Goal: Task Accomplishment & Management: Use online tool/utility

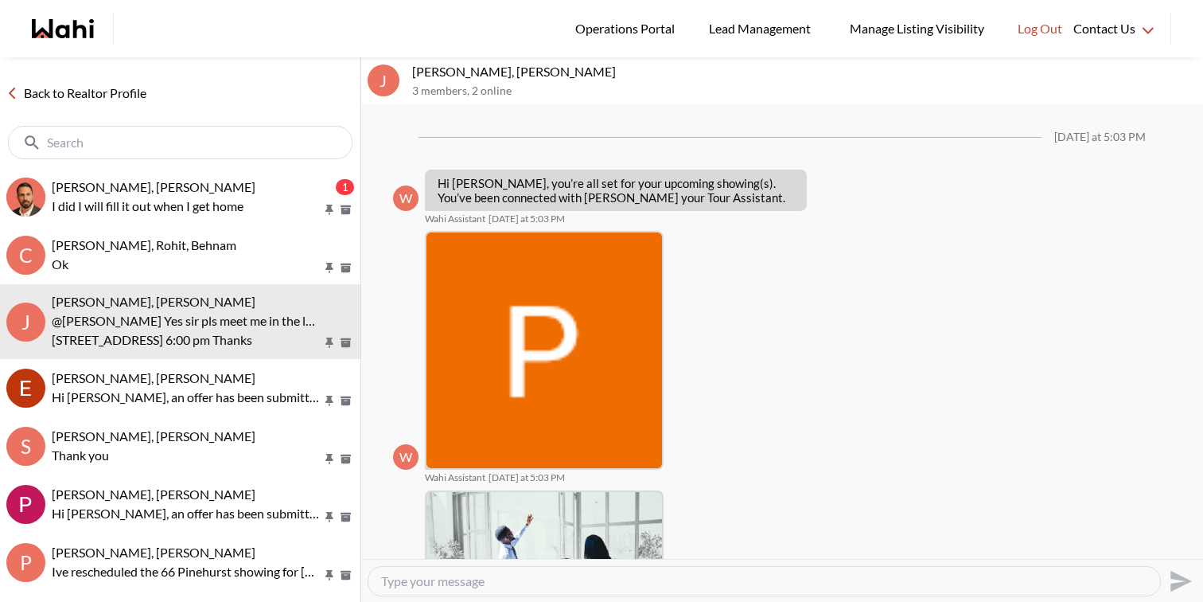
scroll to position [878, 0]
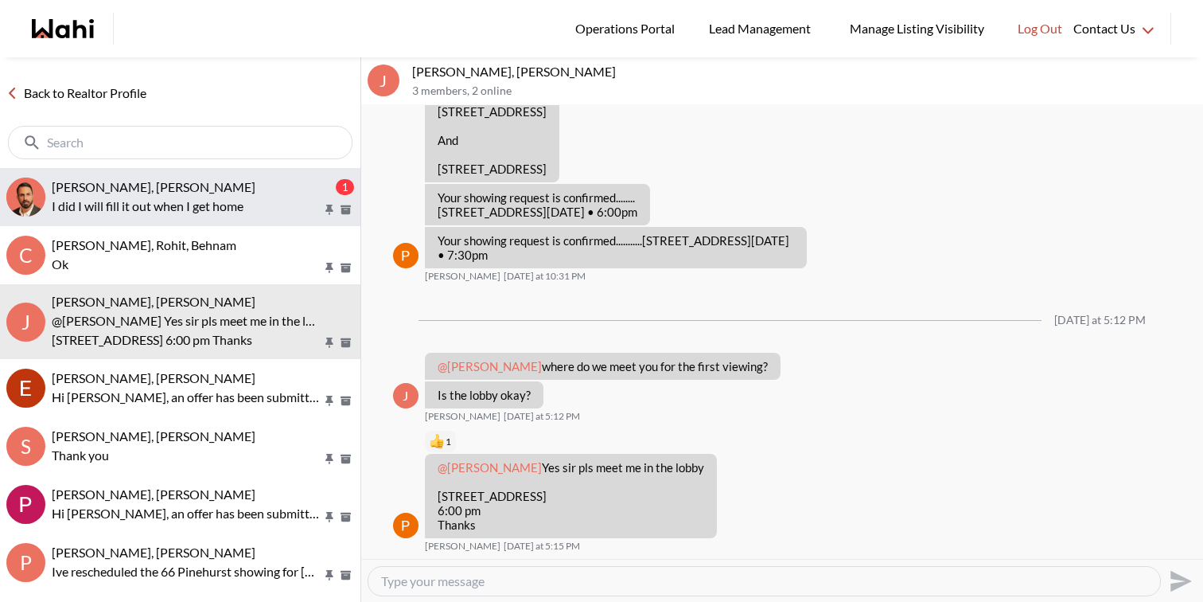
click at [190, 201] on p "I did I will fill it out when I get home" at bounding box center [187, 206] width 271 height 19
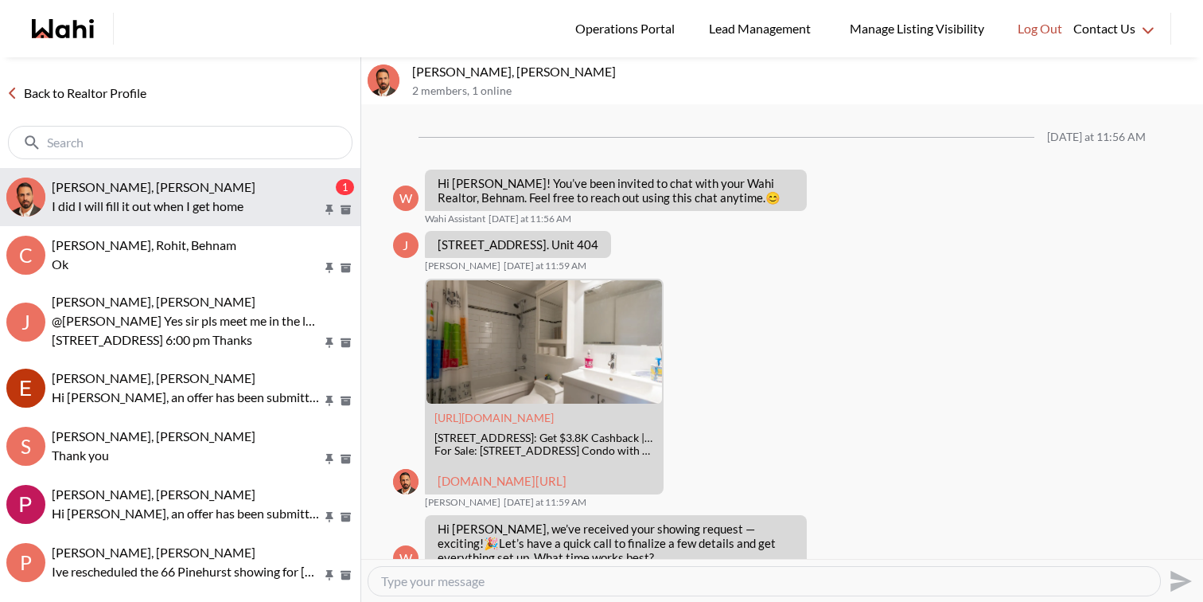
scroll to position [1356, 0]
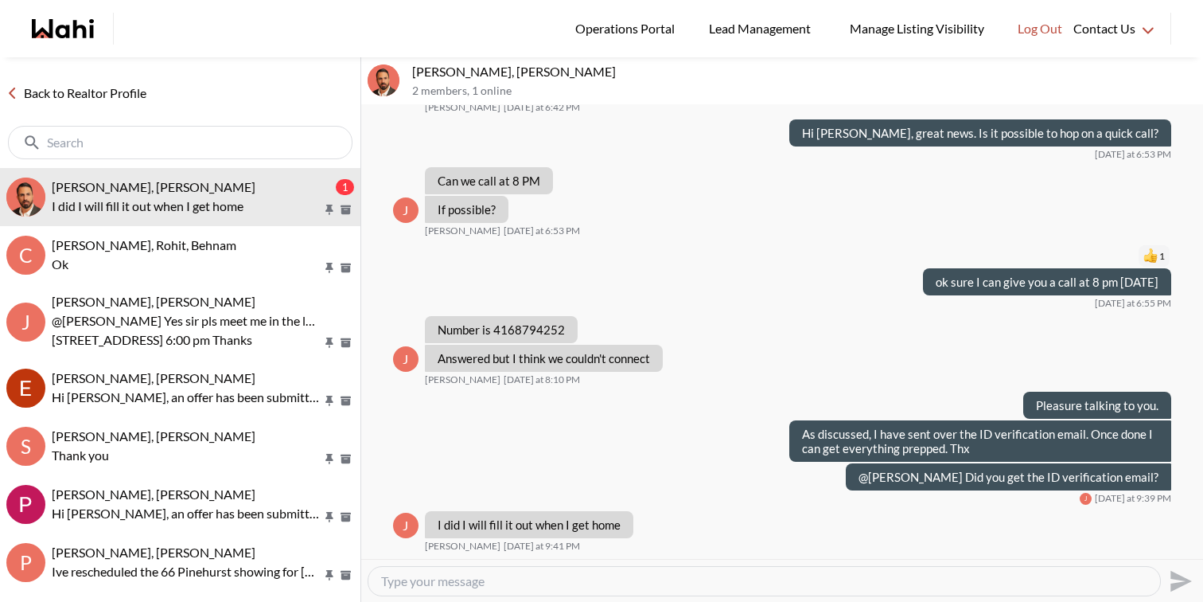
click at [433, 573] on textarea "Type your message" at bounding box center [764, 581] width 766 height 16
type textarea "s"
type textarea "u"
type textarea "sure"
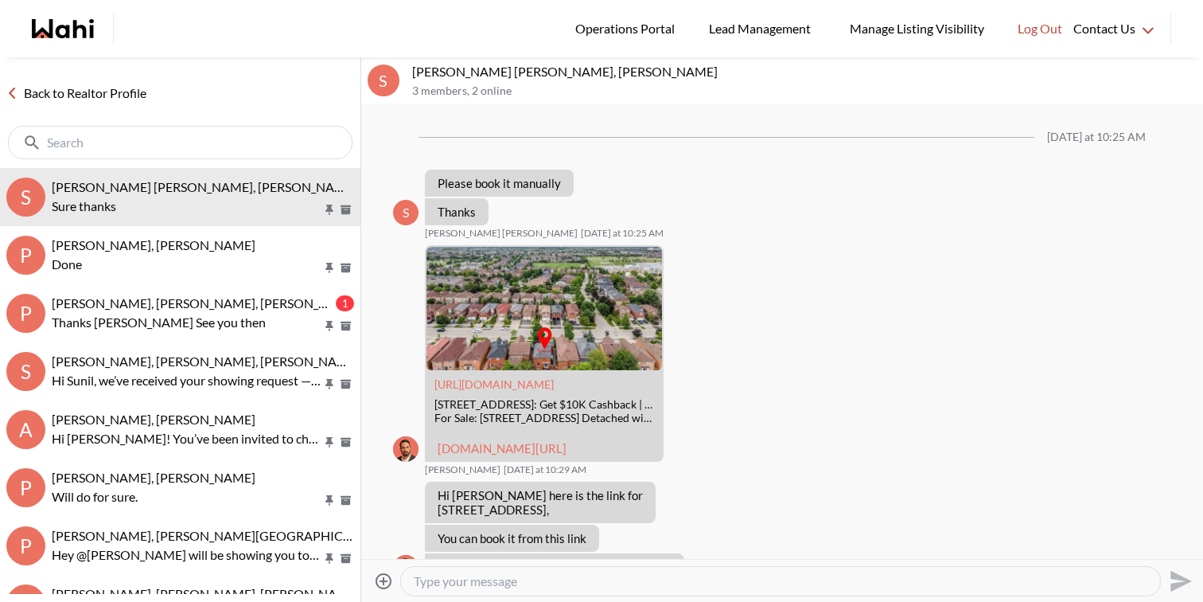
scroll to position [1548, 0]
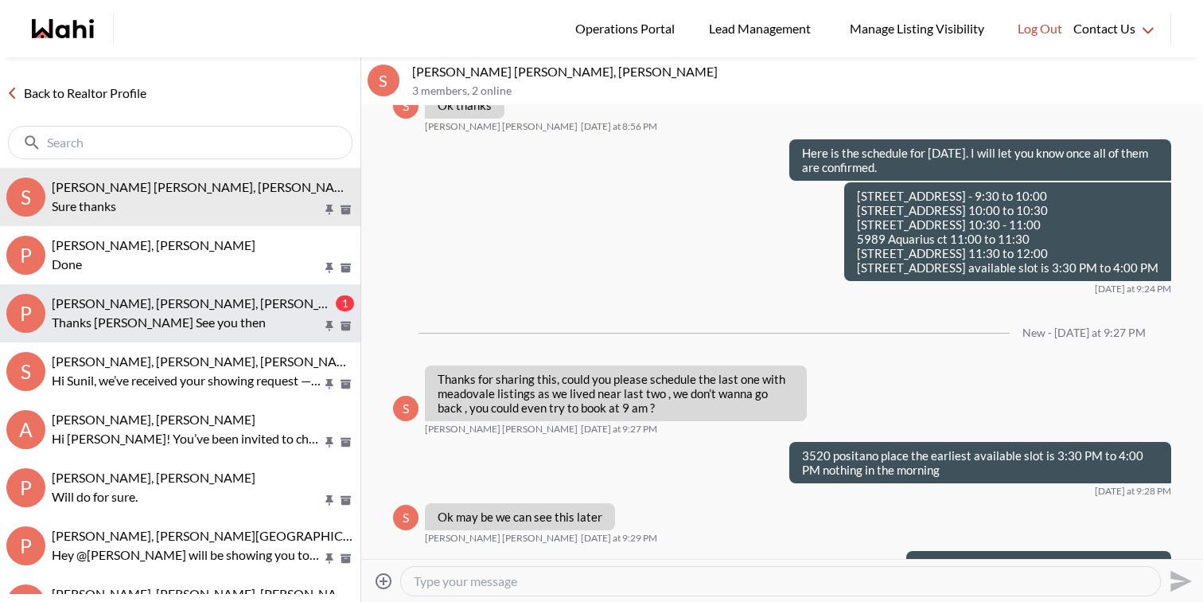
click at [205, 305] on span "Pradeep Pradhan, Shilpa Pradhan, Paul, Faraz" at bounding box center [206, 302] width 308 height 15
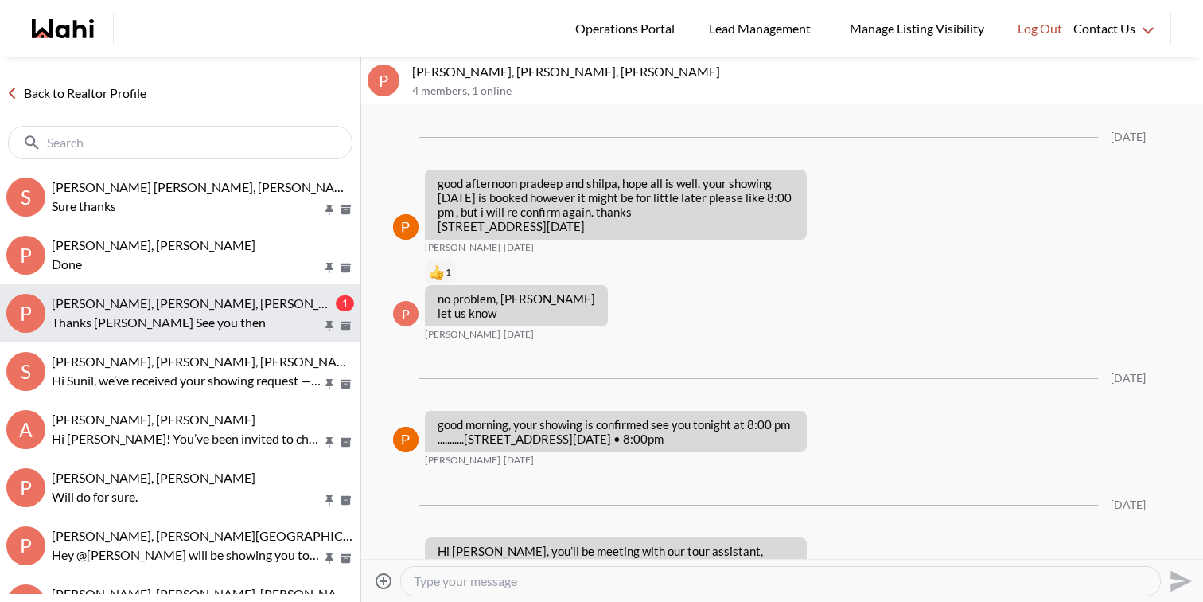
scroll to position [2328, 0]
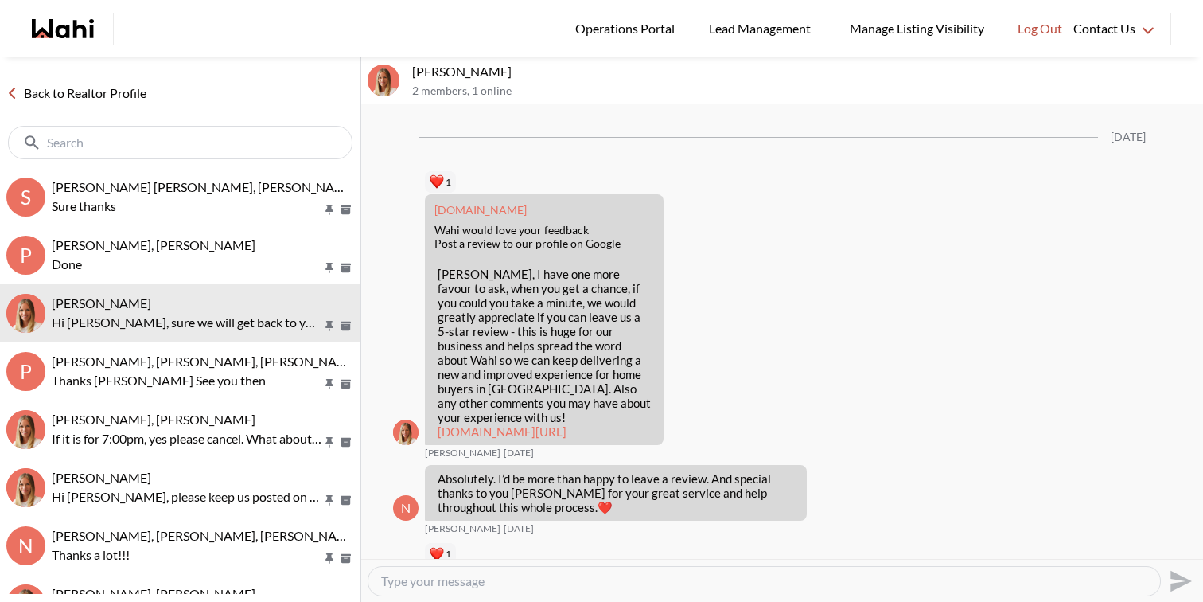
scroll to position [2803, 0]
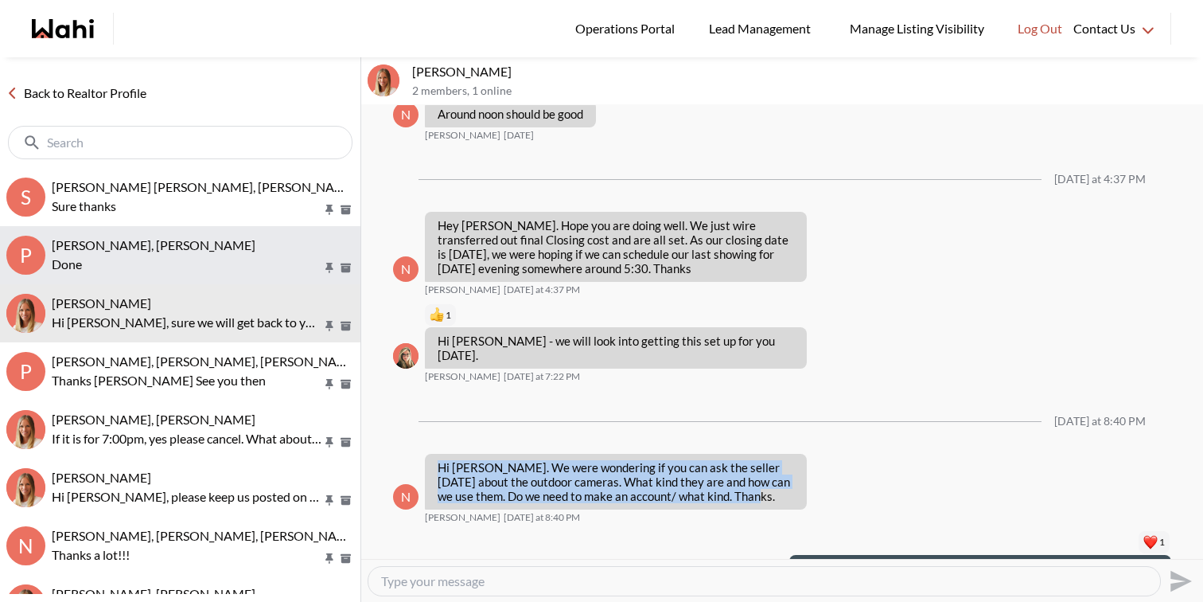
click at [143, 265] on p "Done" at bounding box center [187, 264] width 271 height 19
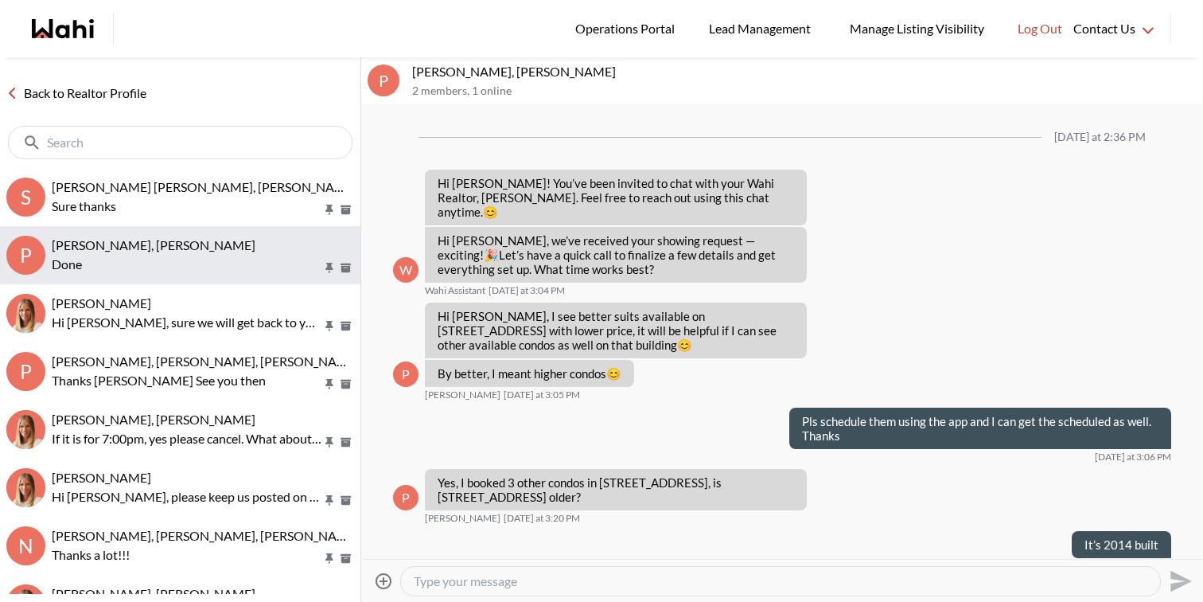
scroll to position [1347, 0]
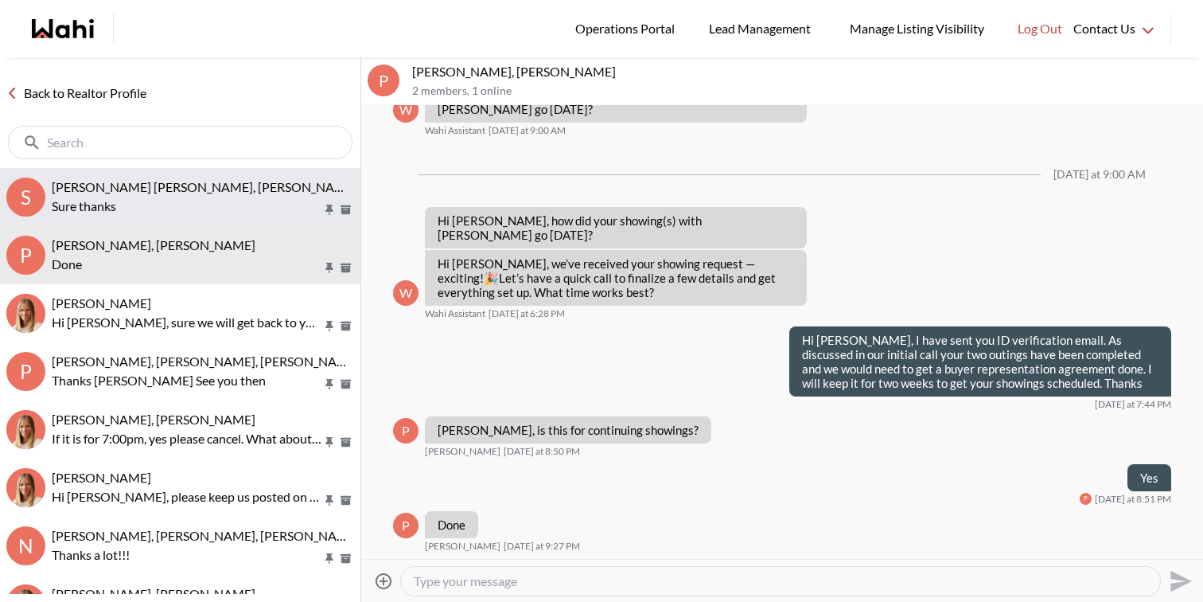
click at [212, 194] on div "[PERSON_NAME] [PERSON_NAME], [PERSON_NAME]" at bounding box center [203, 187] width 302 height 16
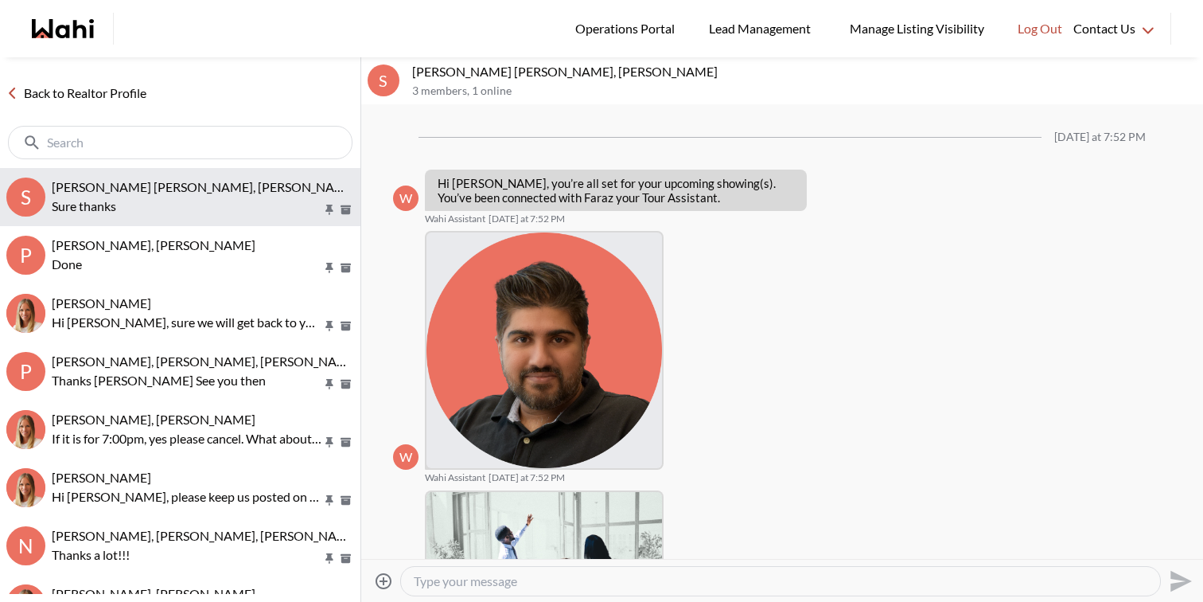
scroll to position [3464, 0]
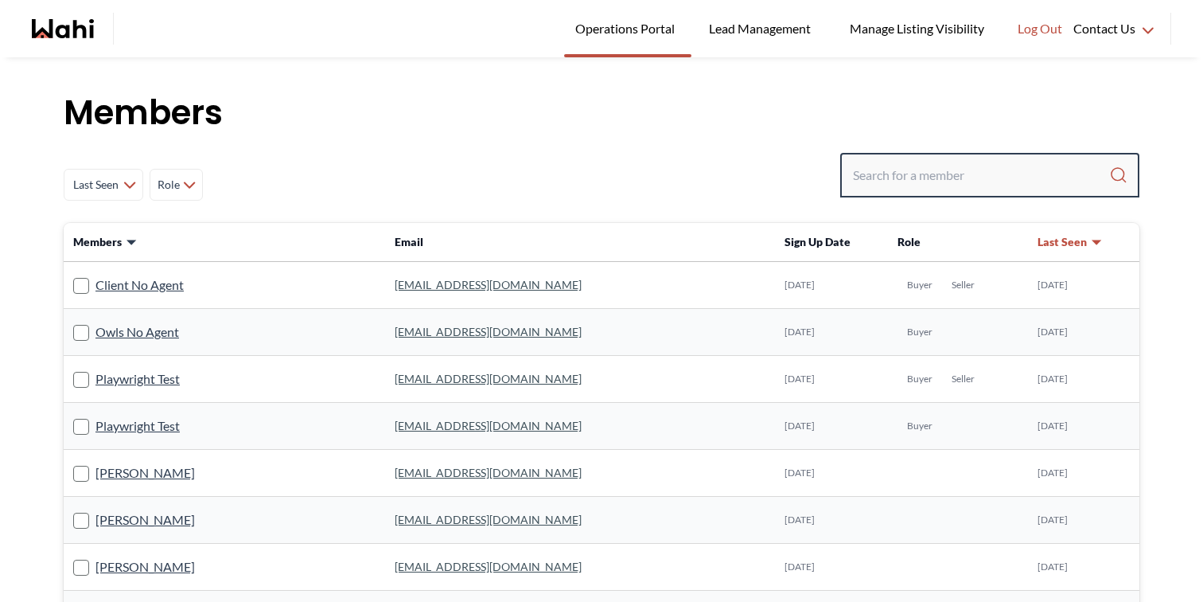
click at [934, 177] on input "Search input" at bounding box center [981, 175] width 256 height 29
paste input "[EMAIL_ADDRESS][DOMAIN_NAME]"
type input "[EMAIL_ADDRESS][DOMAIN_NAME]"
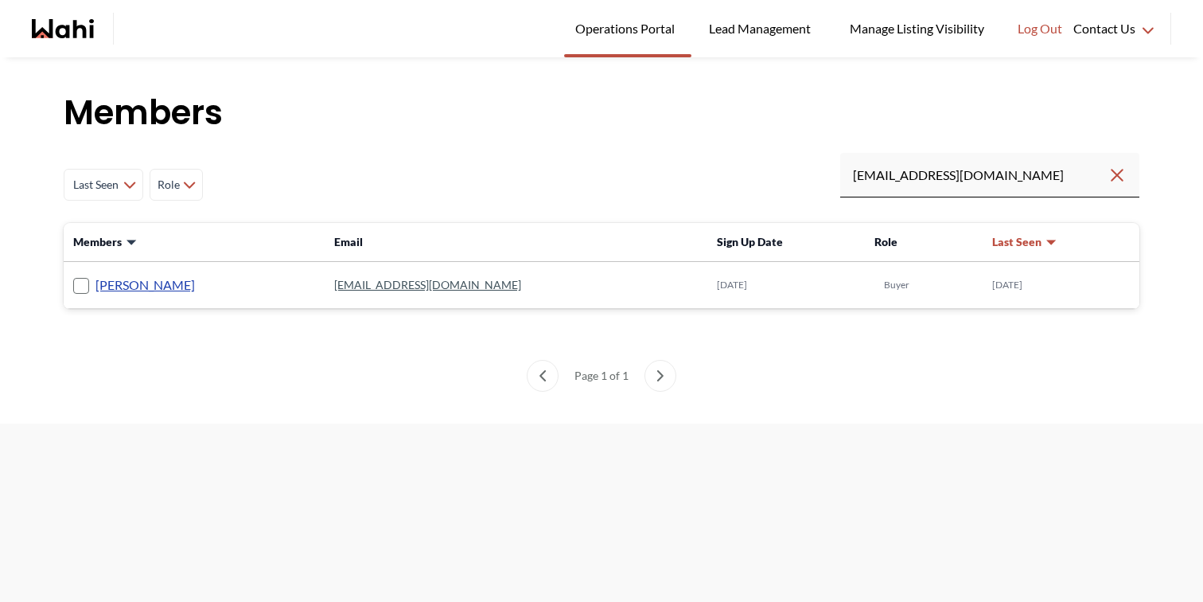
click at [150, 286] on link "Sunil Murali" at bounding box center [144, 285] width 99 height 21
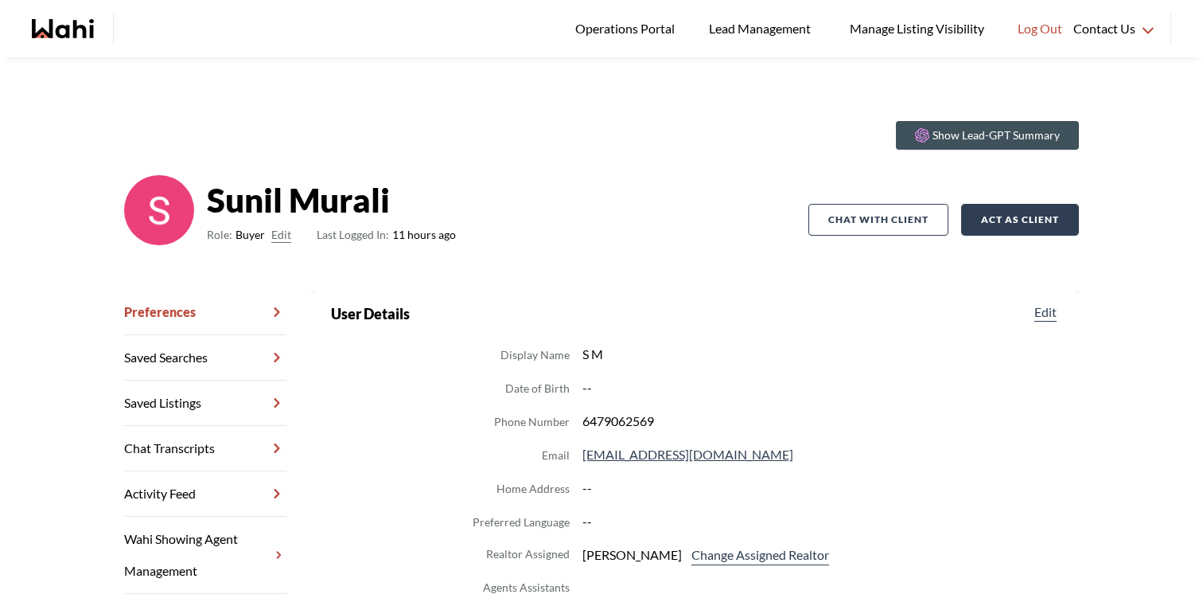
click at [995, 216] on button "Act as Client" at bounding box center [1020, 220] width 118 height 32
click at [1016, 216] on button "Act as Client" at bounding box center [1020, 220] width 118 height 32
